Goal: Transaction & Acquisition: Purchase product/service

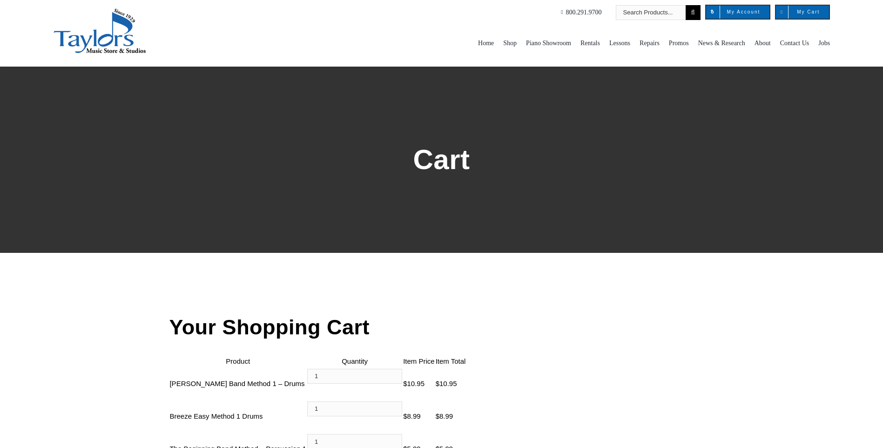
scroll to position [140, 0]
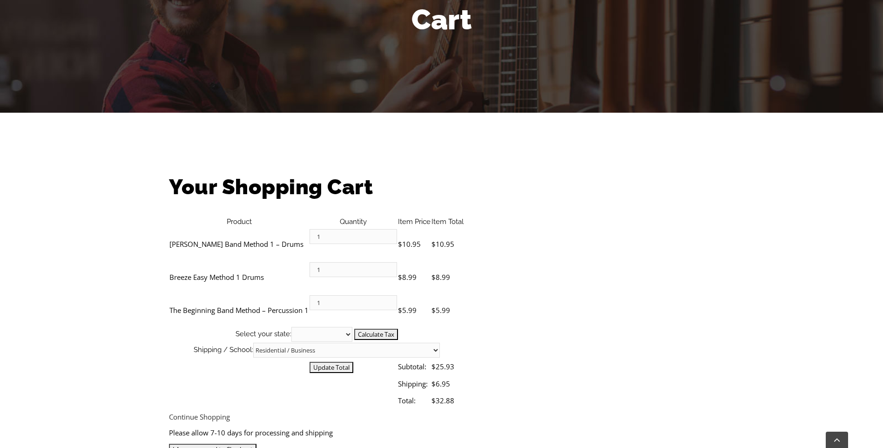
click at [352, 327] on select "Alabama Alaska Arizona Arkansas California Colorado Connecticut Delaware D. C. …" at bounding box center [321, 334] width 61 height 15
select select "PA"
click at [352, 327] on select "Alabama Alaska Arizona Arkansas California Colorado Connecticut Delaware D. C. …" at bounding box center [321, 334] width 61 height 15
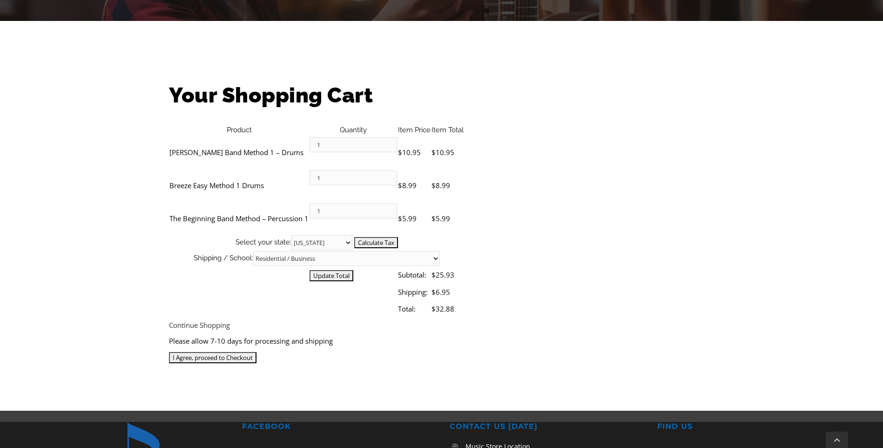
scroll to position [233, 0]
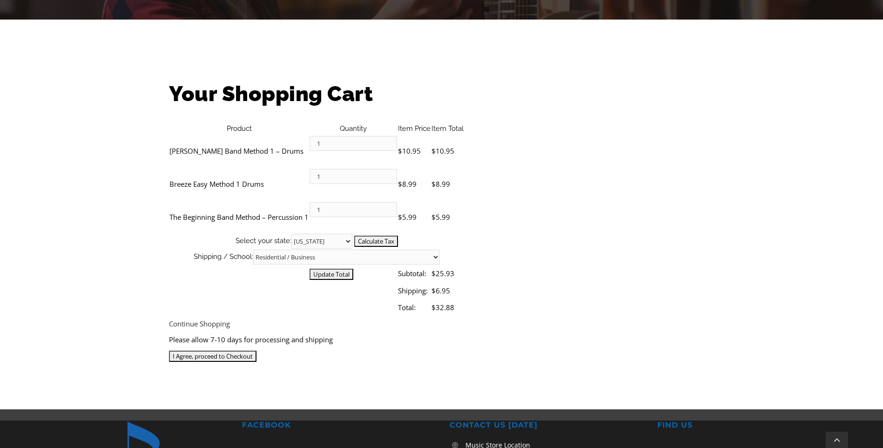
click at [256, 350] on input "I Agree, proceed to Checkout" at bounding box center [212, 355] width 87 height 11
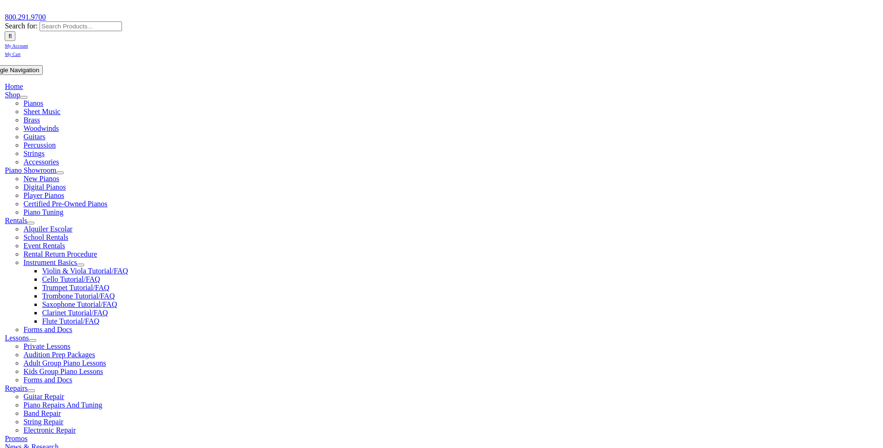
scroll to position [140, 0]
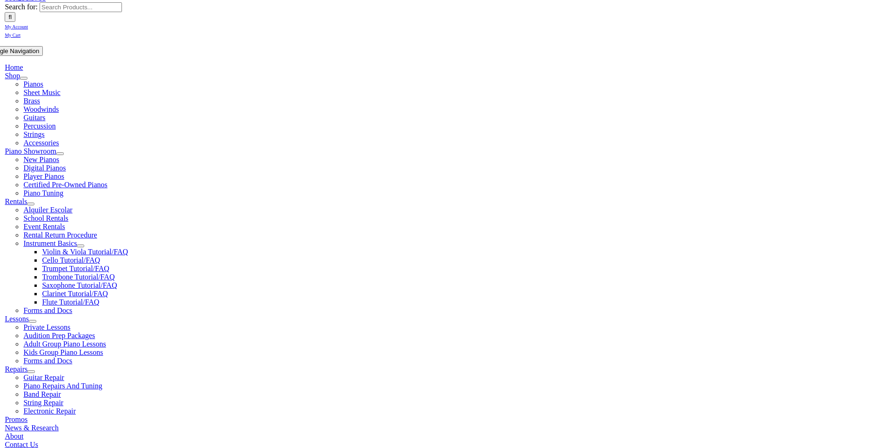
checkbox input "false"
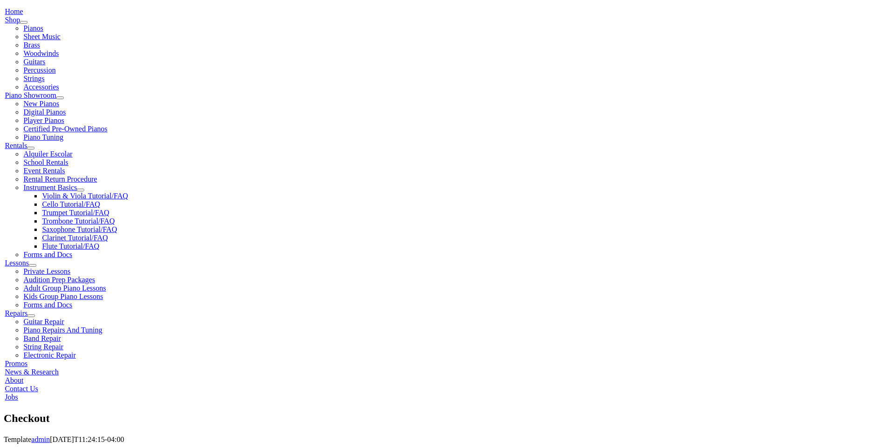
scroll to position [211, 0]
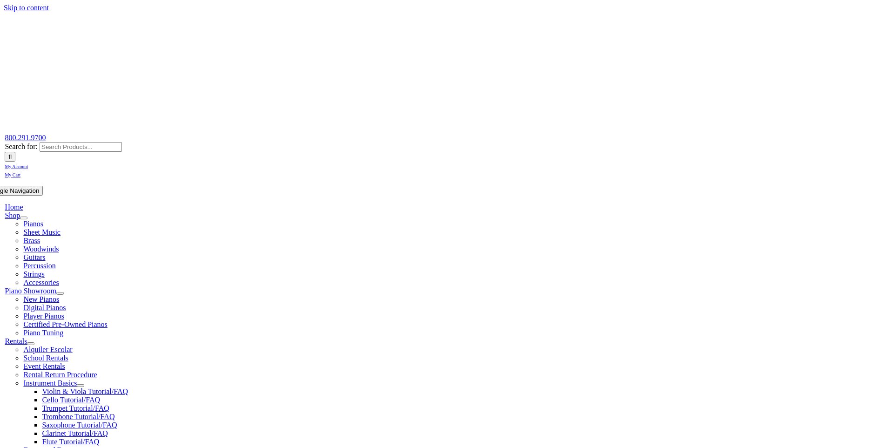
select select "PA"
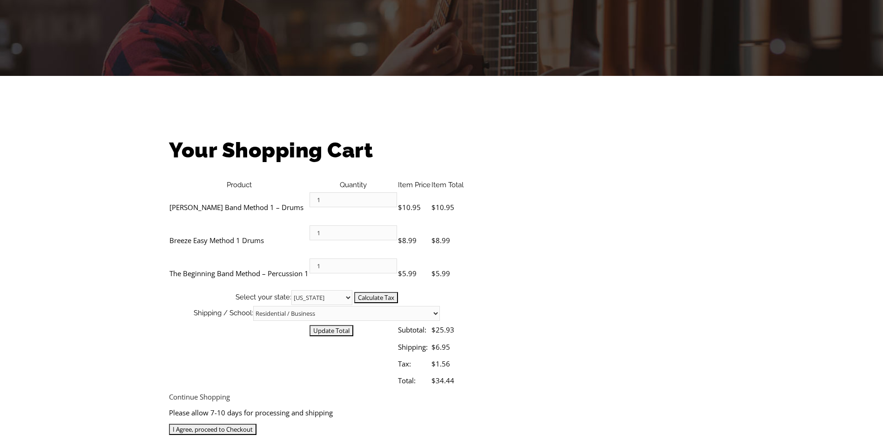
scroll to position [186, 0]
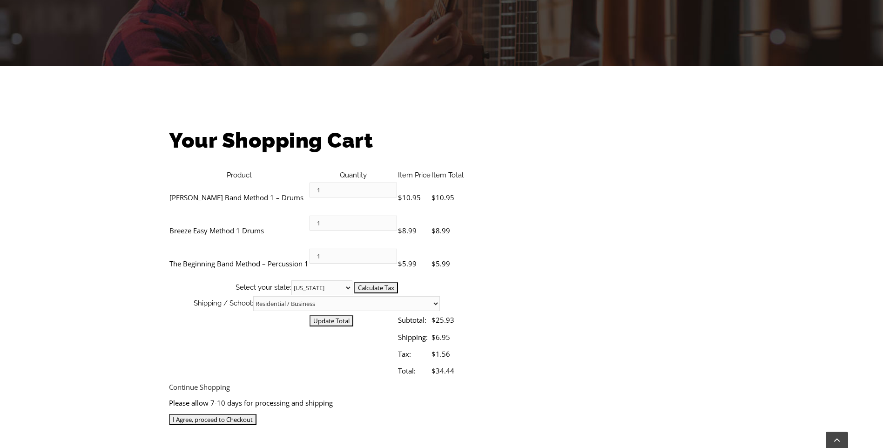
click at [256, 414] on input "I Agree, proceed to Checkout" at bounding box center [212, 419] width 87 height 11
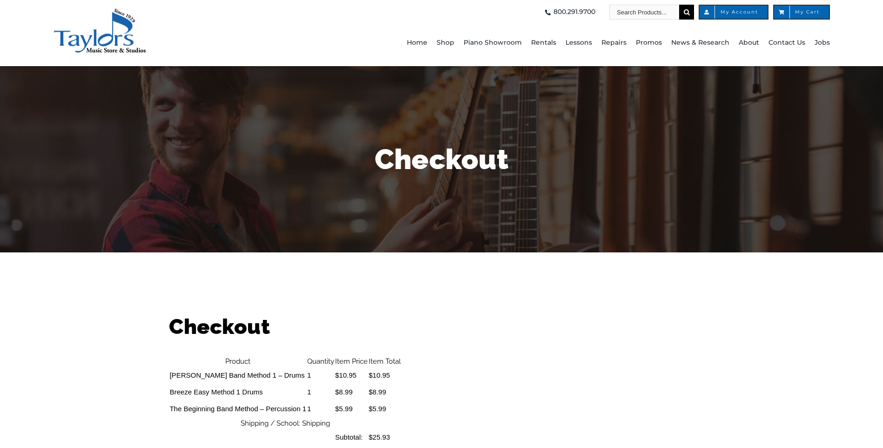
select select
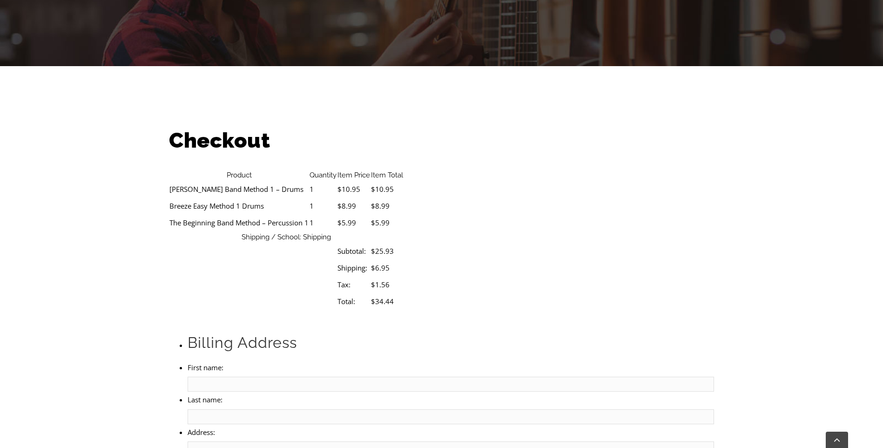
scroll to position [279, 0]
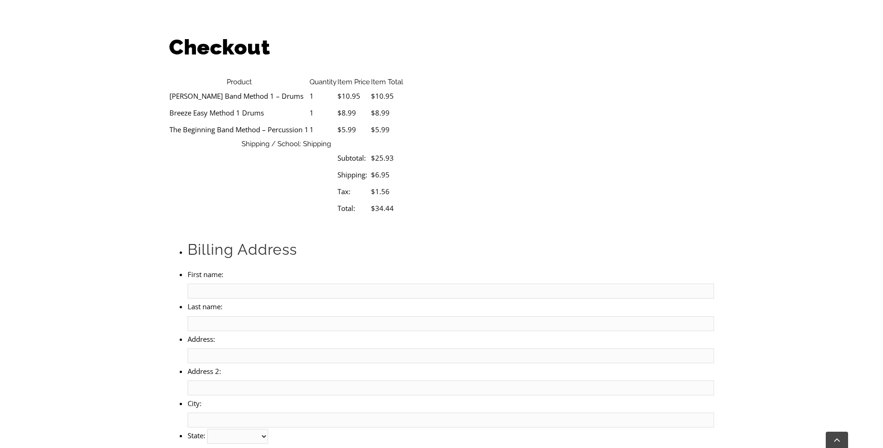
click at [261, 283] on input "First name:" at bounding box center [451, 290] width 526 height 15
type input "[PERSON_NAME]"
type input "[STREET_ADDRESS]"
type input "Media"
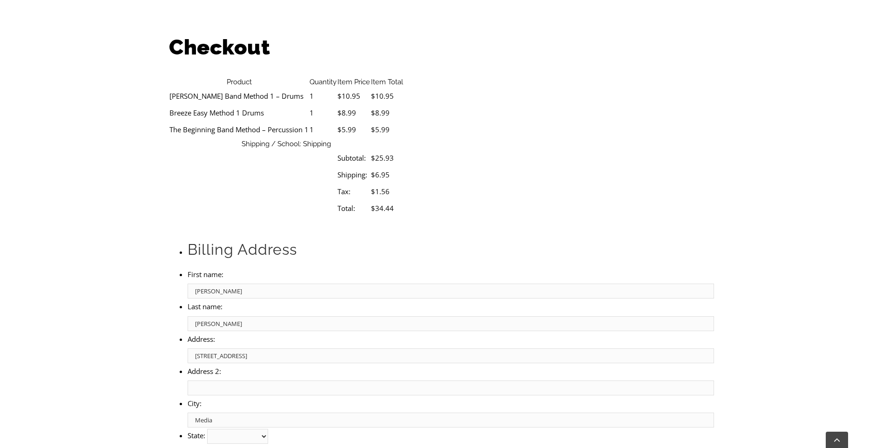
select select "PA"
type input "19063"
drag, startPoint x: 286, startPoint y: 240, endPoint x: 155, endPoint y: 232, distance: 130.5
click at [150, 248] on div "Checkout Product Quantity Item Price Item Total [PERSON_NAME] Band Method 1 – D…" at bounding box center [441, 421] width 883 height 823
type input "[STREET_ADDRESS][PERSON_NAME]"
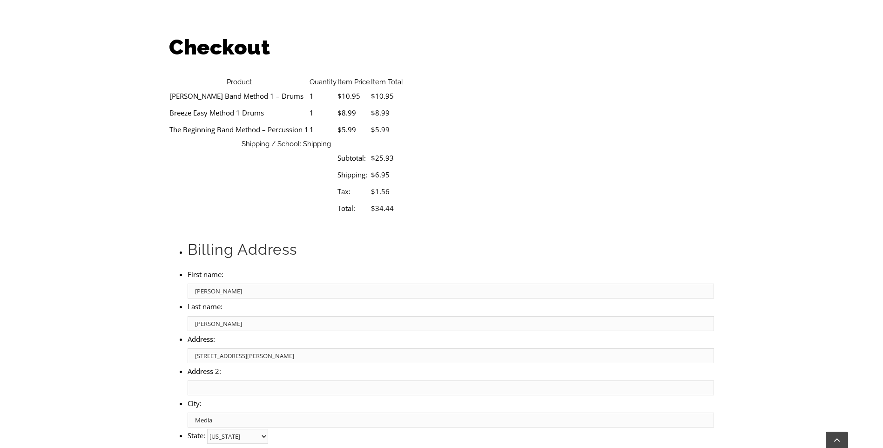
select select "visa"
type input "[CREDIT_CARD_NUMBER]"
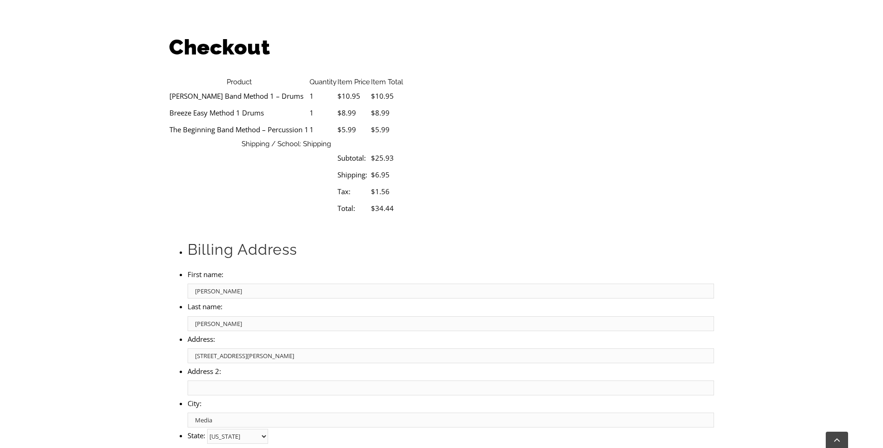
select select "12"
select select "2027"
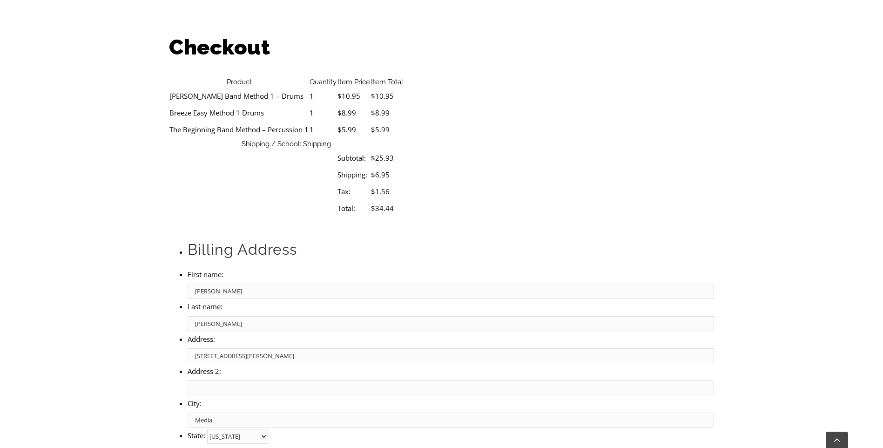
type input "032"
type input "6102912598"
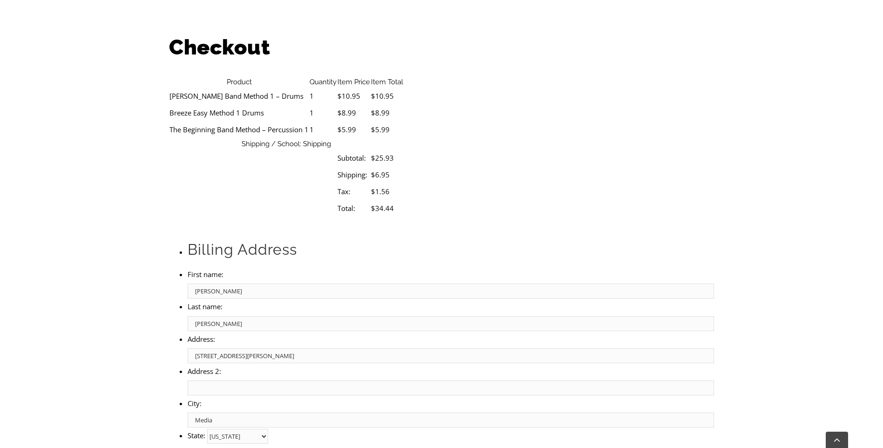
type input "[EMAIL_ADDRESS][DOMAIN_NAME]"
